Goal: Navigation & Orientation: Find specific page/section

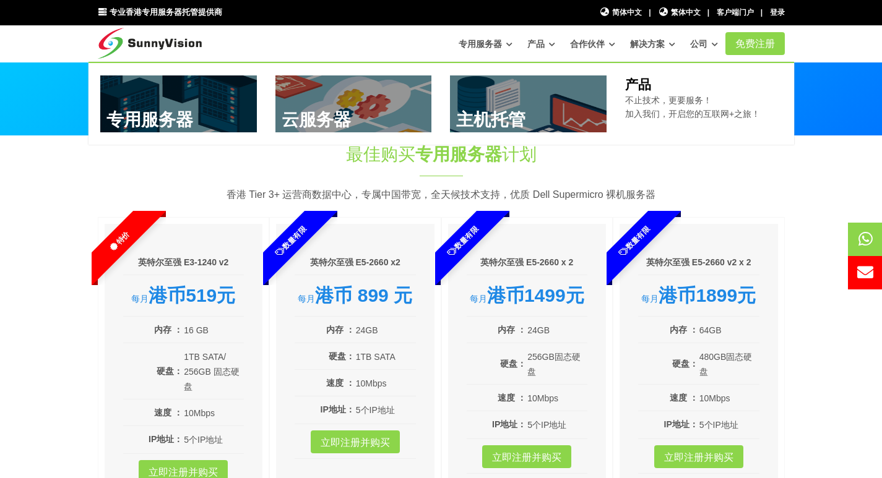
click at [533, 45] on font "产品" at bounding box center [535, 44] width 17 height 10
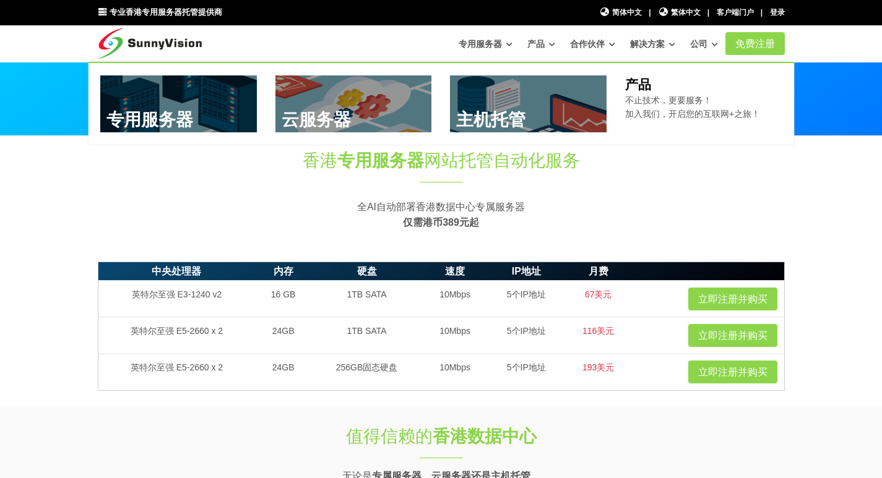
click at [547, 45] on link "产品" at bounding box center [541, 44] width 28 height 22
